Goal: Navigation & Orientation: Understand site structure

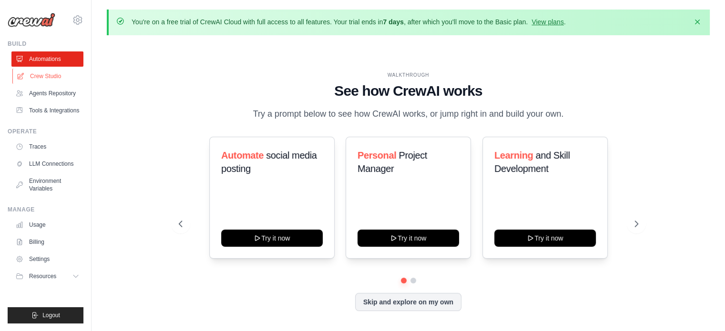
click at [49, 78] on link "Crew Studio" at bounding box center [48, 76] width 72 height 15
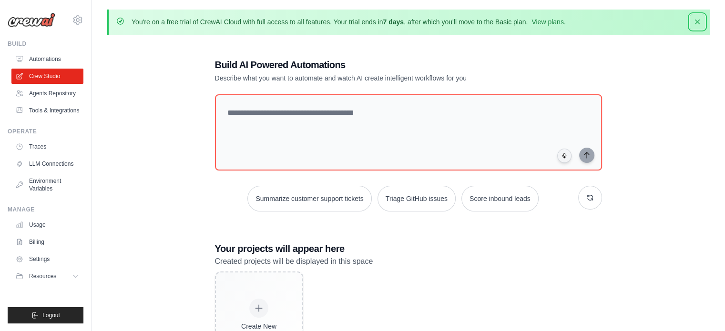
click at [696, 20] on icon "button" at bounding box center [697, 22] width 10 height 10
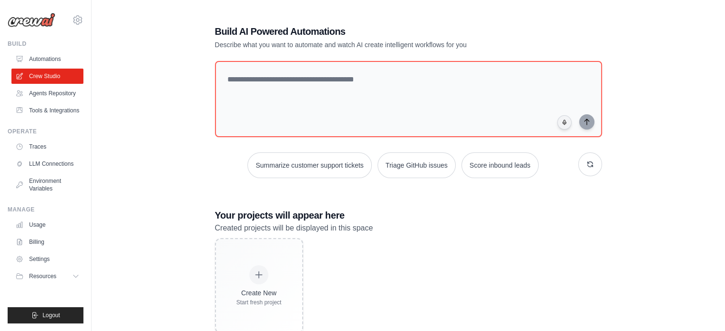
click at [31, 20] on img at bounding box center [32, 20] width 48 height 14
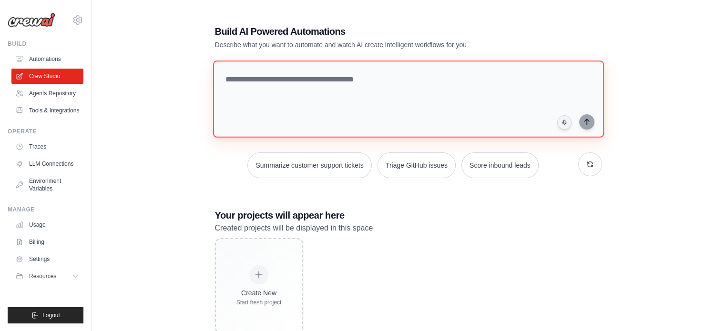
click at [425, 91] on textarea at bounding box center [408, 99] width 391 height 77
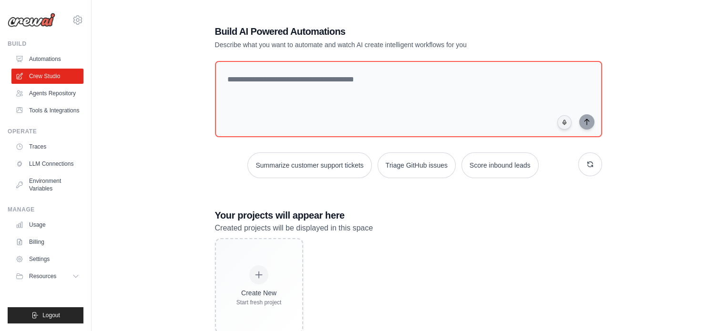
click at [148, 67] on div "Build AI Powered Automations Describe what you want to automate and watch AI cr…" at bounding box center [408, 179] width 603 height 339
click at [37, 61] on link "Automations" at bounding box center [48, 58] width 72 height 15
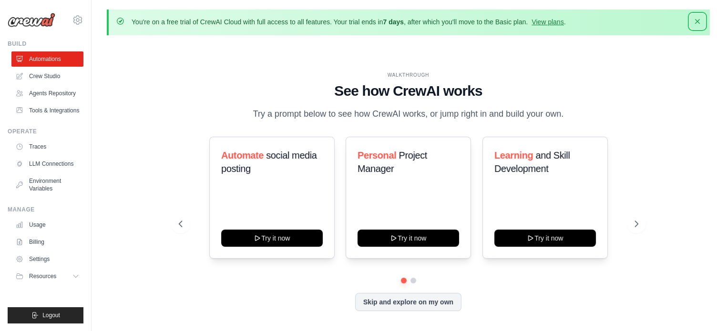
click at [699, 22] on icon "button" at bounding box center [697, 21] width 5 height 5
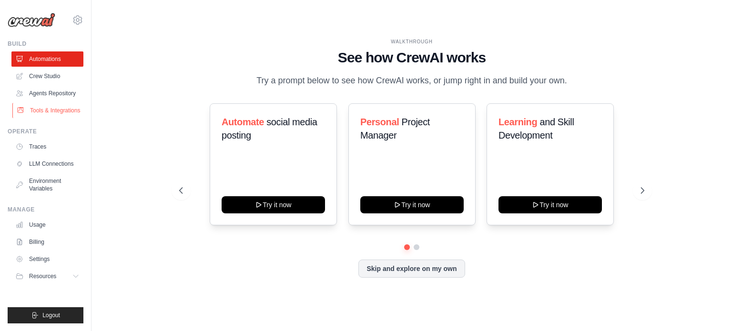
click at [49, 109] on link "Tools & Integrations" at bounding box center [48, 110] width 72 height 15
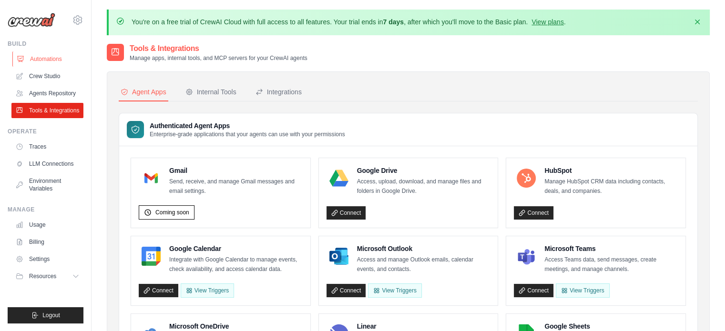
click at [37, 59] on link "Automations" at bounding box center [48, 58] width 72 height 15
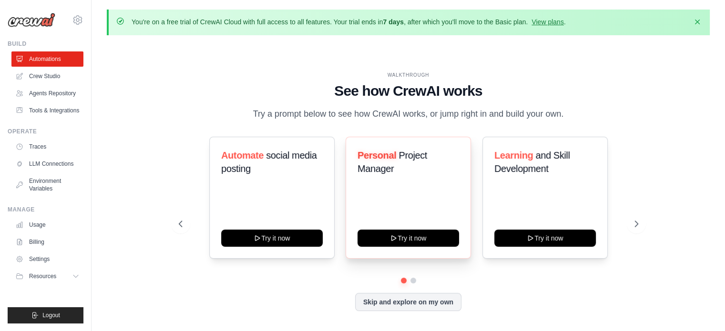
scroll to position [33, 0]
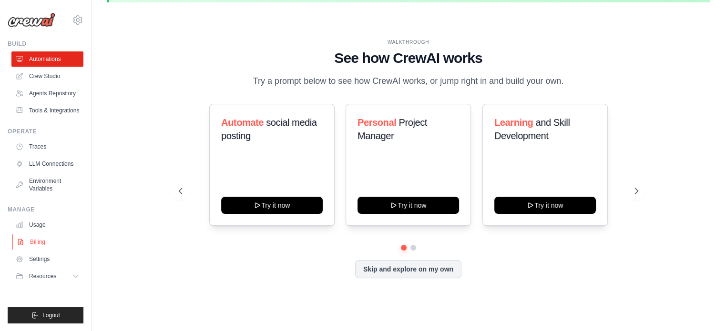
click at [58, 240] on link "Billing" at bounding box center [48, 241] width 72 height 15
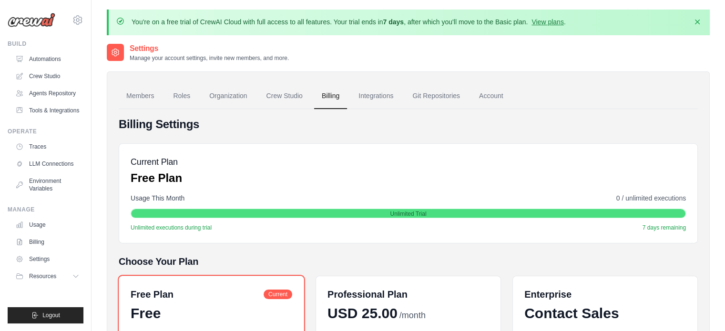
click at [59, 216] on div "Manage Usage Billing Settings Resources Documentation" at bounding box center [46, 245] width 76 height 78
click at [47, 150] on link "Traces" at bounding box center [48, 146] width 72 height 15
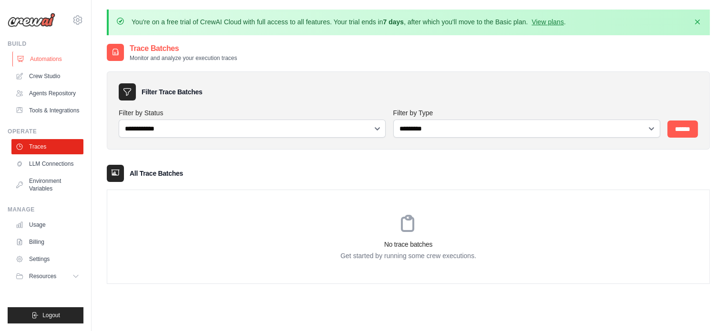
click at [30, 59] on link "Automations" at bounding box center [48, 58] width 72 height 15
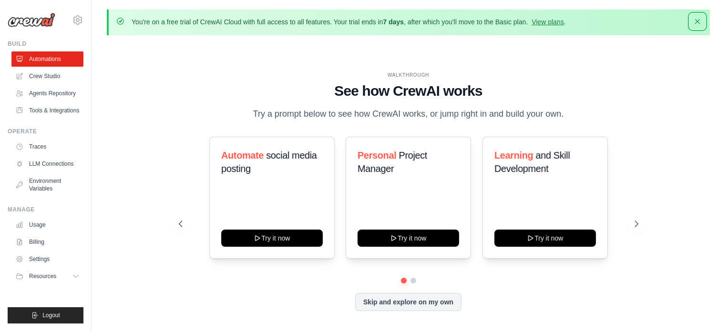
click at [699, 18] on icon "button" at bounding box center [697, 22] width 10 height 10
